Goal: Task Accomplishment & Management: Complete application form

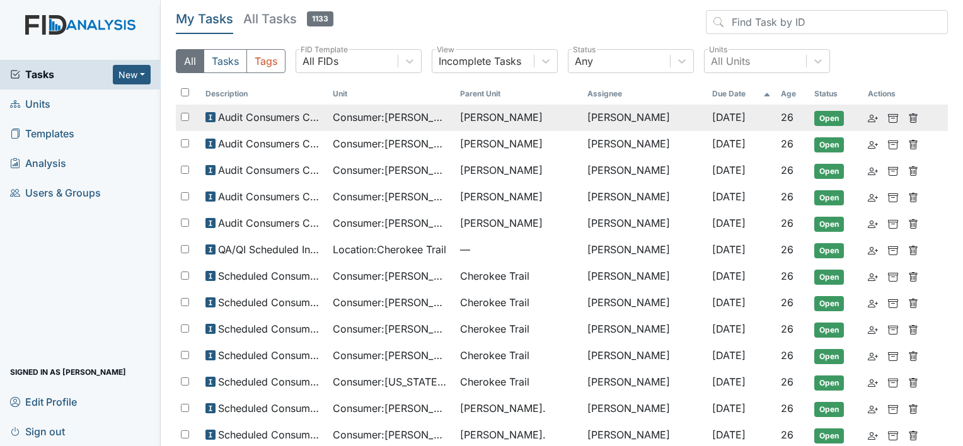
click at [448, 111] on span "Consumer : [PERSON_NAME]" at bounding box center [391, 117] width 117 height 15
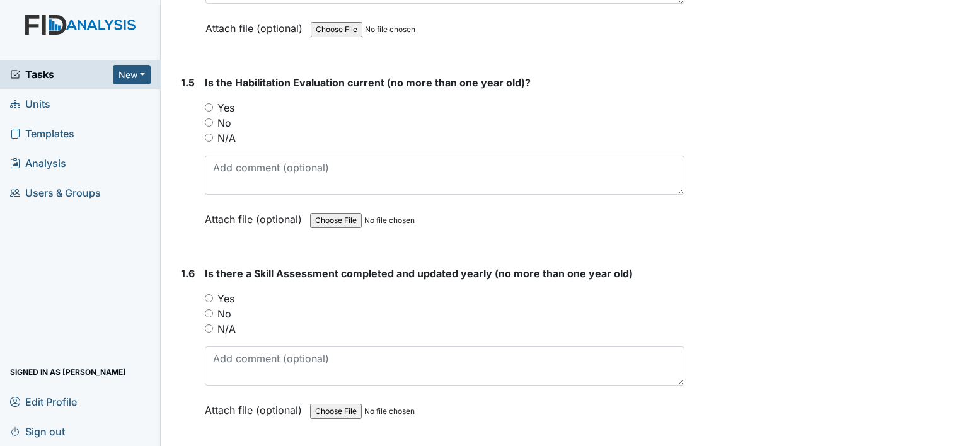
scroll to position [945, 0]
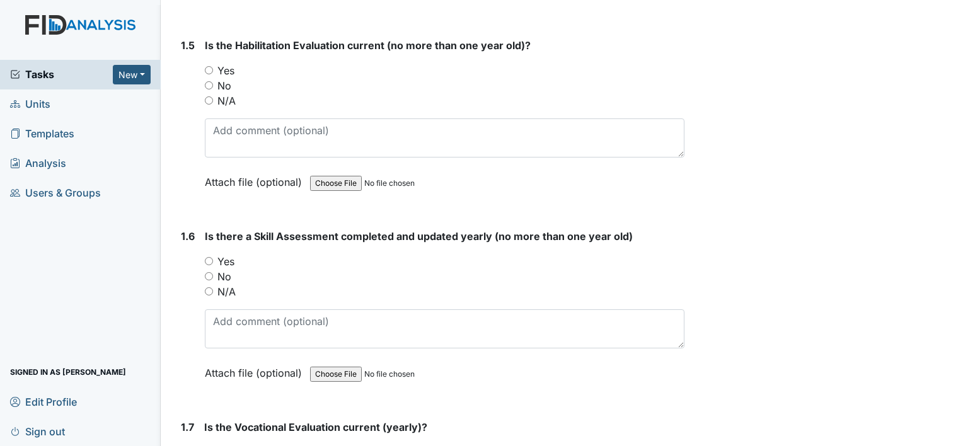
click at [202, 49] on div "1.5 Is the Habilitation Evaluation current (no more than one year old)? You mus…" at bounding box center [430, 123] width 508 height 171
click at [205, 66] on input "Yes" at bounding box center [209, 70] width 8 height 8
radio input "true"
click at [209, 257] on input "Yes" at bounding box center [209, 261] width 8 height 8
radio input "true"
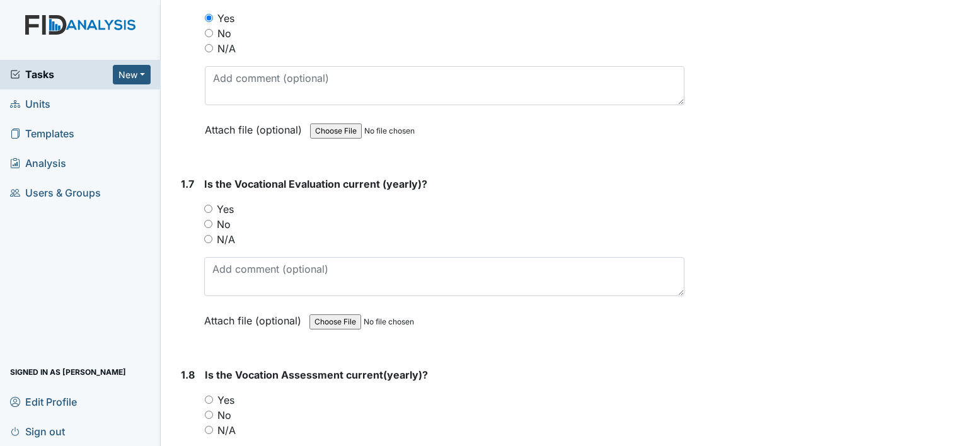
scroll to position [1197, 0]
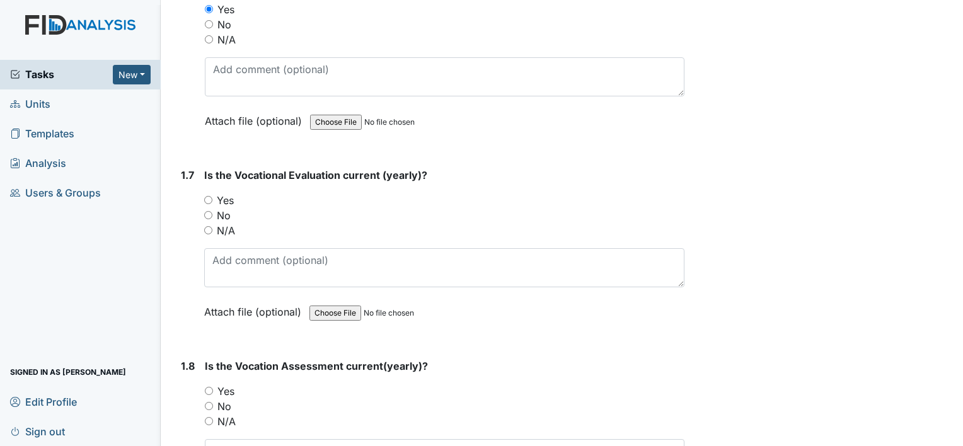
click at [209, 196] on input "Yes" at bounding box center [208, 200] width 8 height 8
radio input "true"
click at [209, 387] on input "Yes" at bounding box center [209, 391] width 8 height 8
radio input "true"
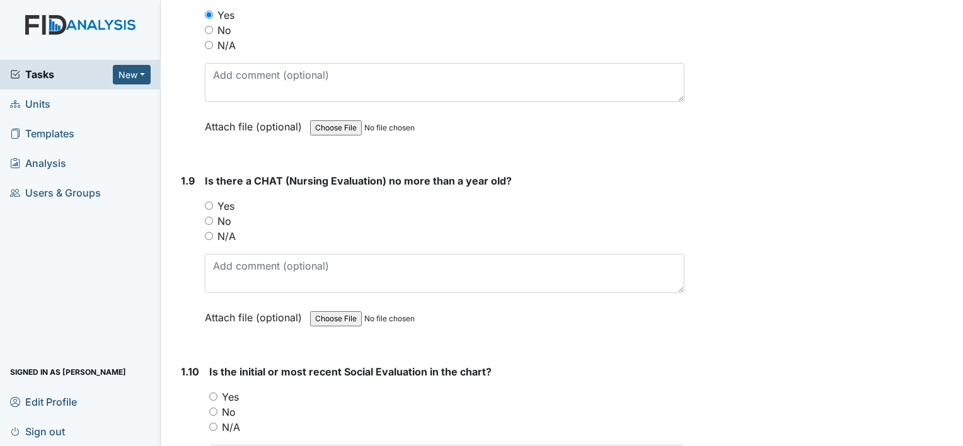
scroll to position [1575, 0]
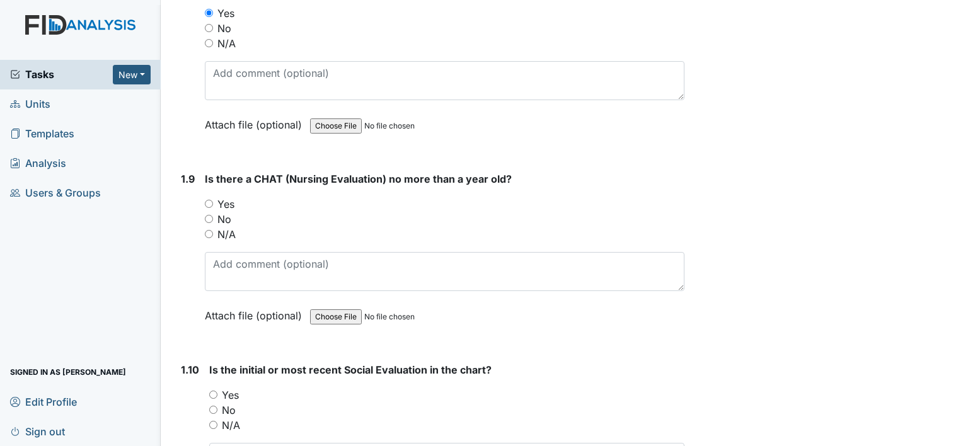
drag, startPoint x: 209, startPoint y: 373, endPoint x: 227, endPoint y: 372, distance: 18.3
click at [209, 391] on input "Yes" at bounding box center [213, 395] width 8 height 8
radio input "true"
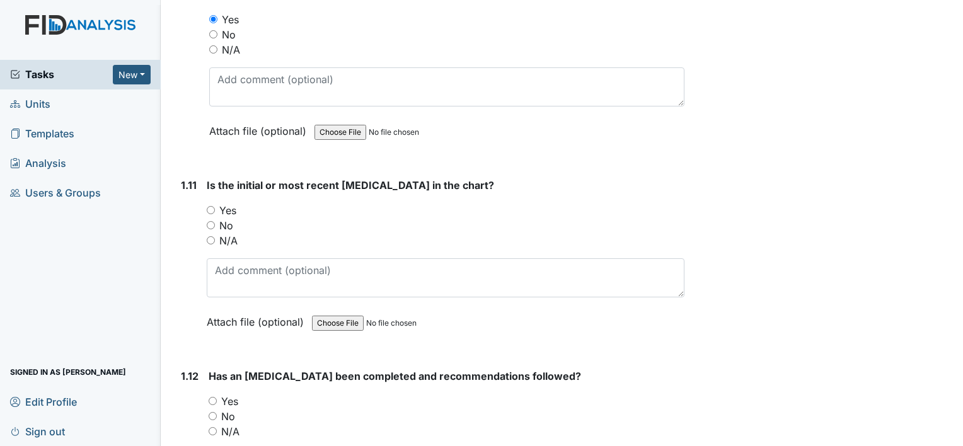
scroll to position [1953, 0]
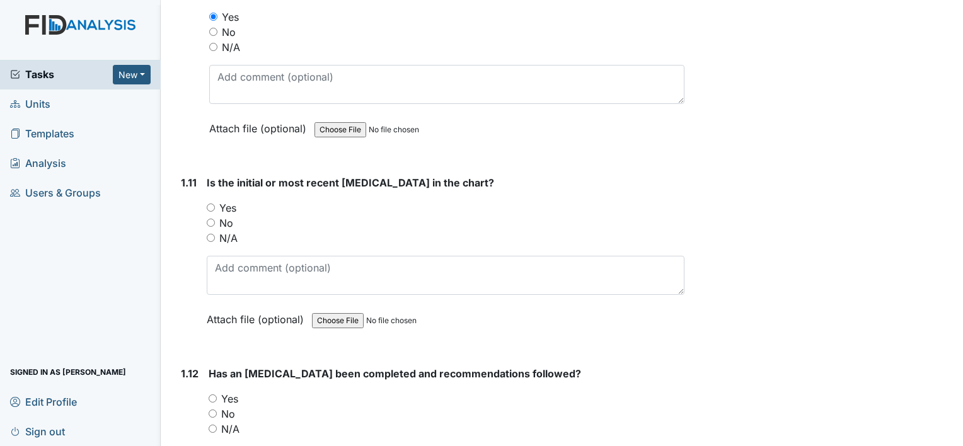
click at [207, 203] on input "Yes" at bounding box center [211, 207] width 8 height 8
radio input "true"
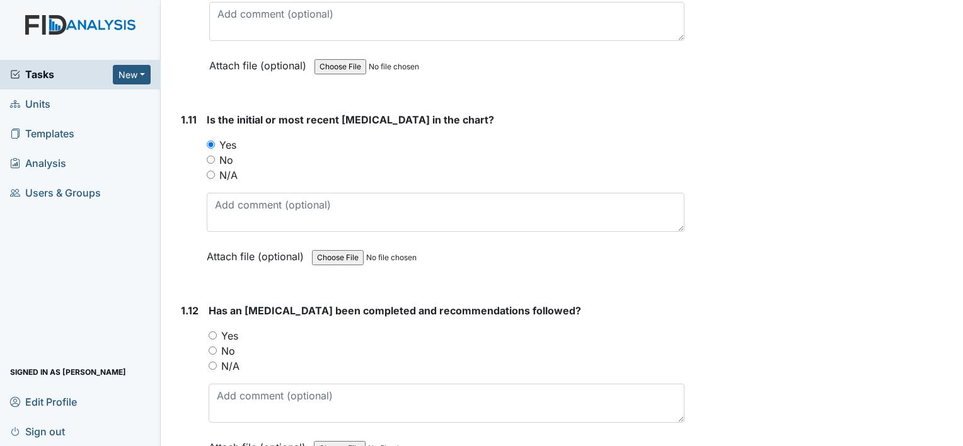
click at [212, 331] on input "Yes" at bounding box center [213, 335] width 8 height 8
radio input "true"
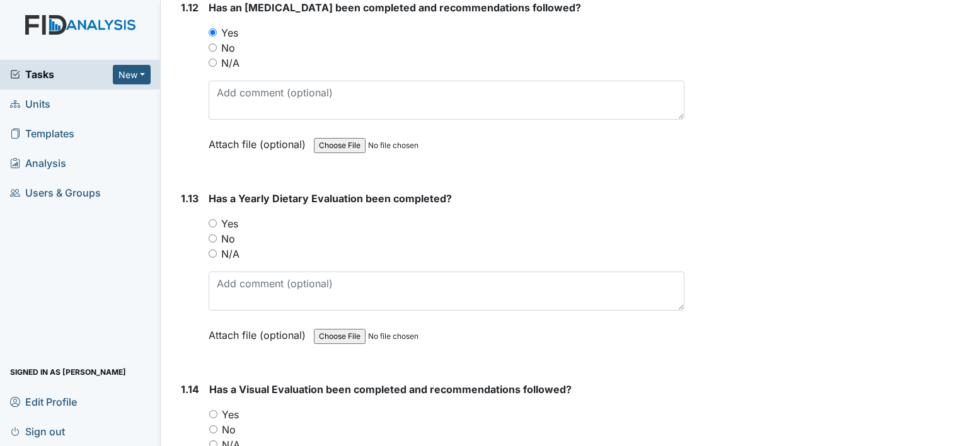
scroll to position [2331, 0]
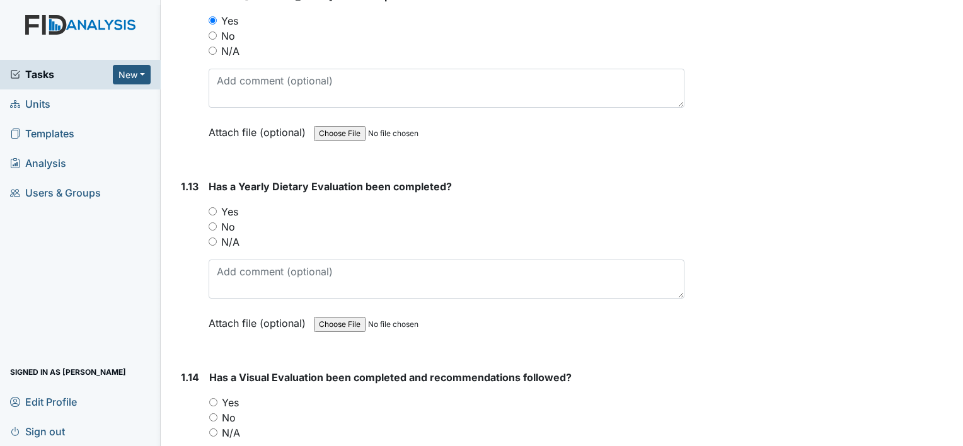
click at [212, 222] on input "No" at bounding box center [213, 226] width 8 height 8
radio input "true"
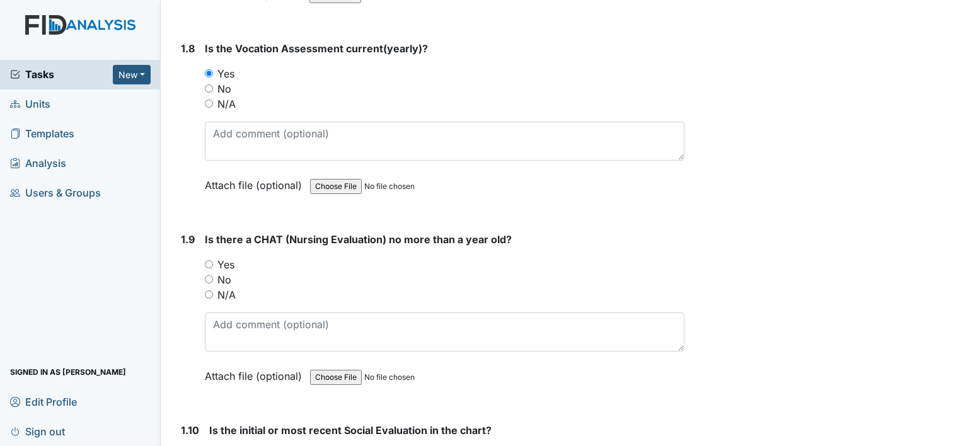
scroll to position [1512, 0]
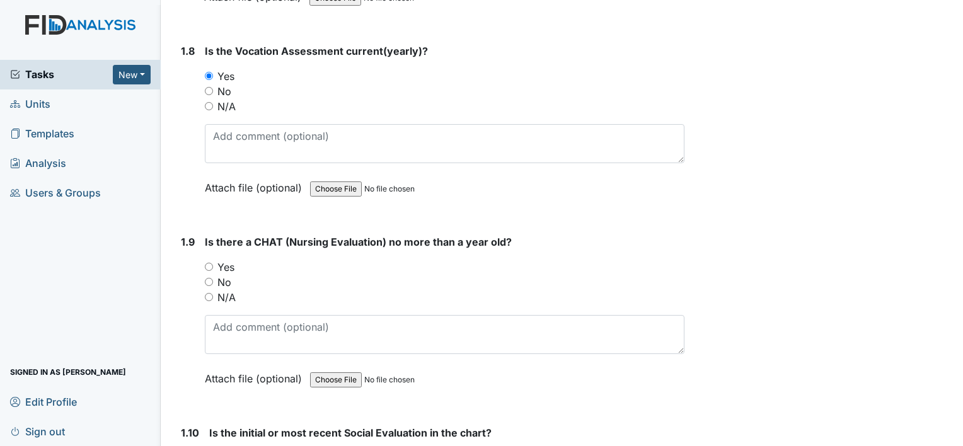
click at [209, 263] on input "Yes" at bounding box center [209, 267] width 8 height 8
radio input "true"
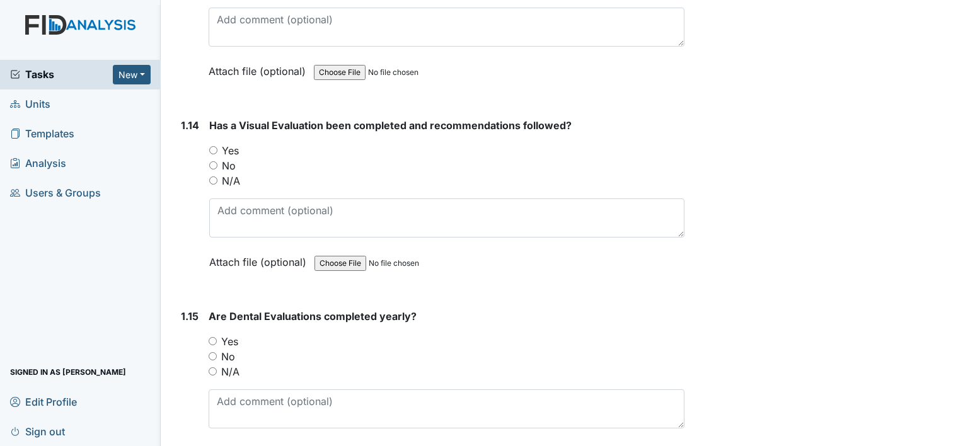
scroll to position [2520, 0]
